Goal: Register for event/course: Sign up to attend an event or enroll in a course

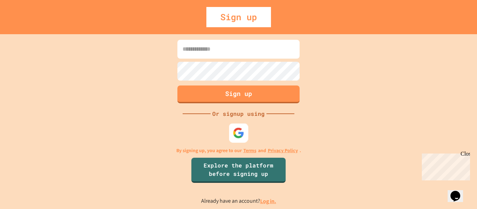
click at [240, 133] on img at bounding box center [239, 133] width 12 height 12
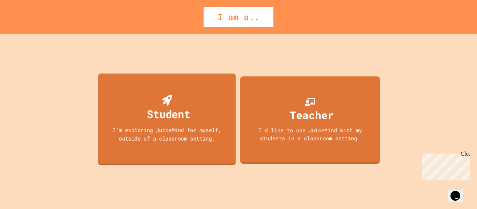
click at [163, 146] on div "Student I'm exploring JuiceMind for myself, outside of a classroom setting." at bounding box center [167, 119] width 138 height 92
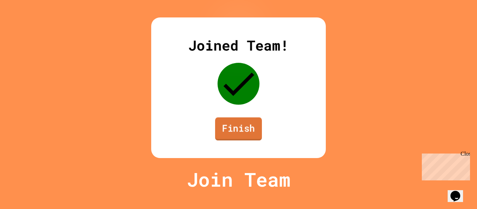
click at [244, 140] on link "Finish" at bounding box center [238, 128] width 47 height 23
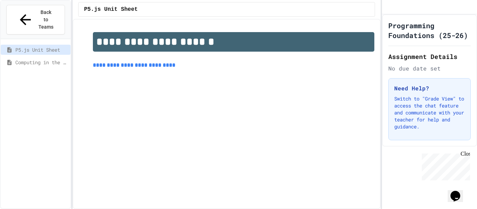
click at [49, 59] on span "Computing in the Arts" at bounding box center [41, 62] width 52 height 7
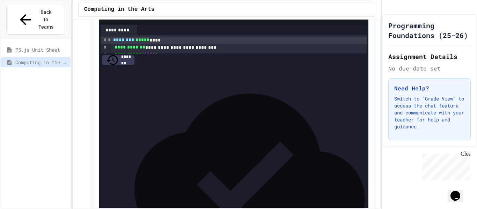
scroll to position [109, 0]
